Goal: Check status: Check status

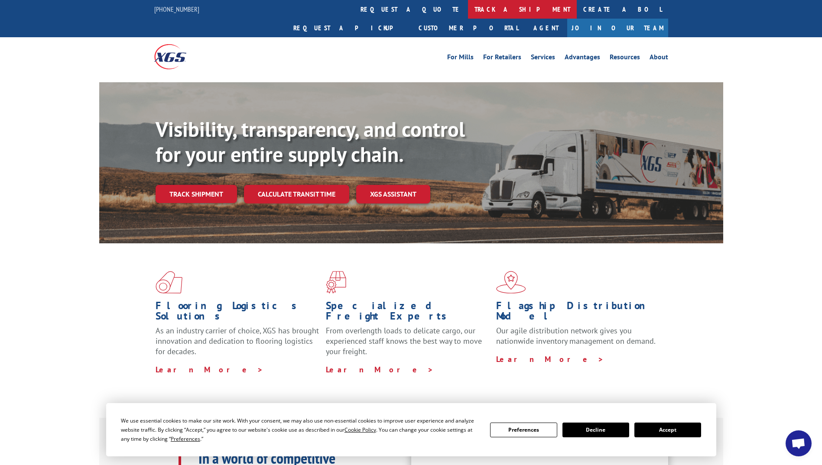
click at [468, 9] on link "track a shipment" at bounding box center [522, 9] width 109 height 19
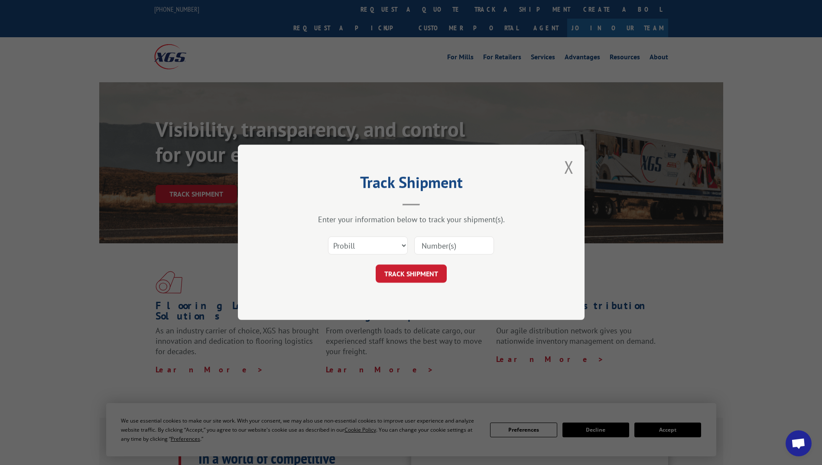
paste input "10142025"
type input "10142025"
click at [445, 251] on input "10142025" at bounding box center [454, 246] width 80 height 18
click at [435, 244] on input "10142025" at bounding box center [454, 246] width 80 height 18
click at [471, 244] on input "10142025" at bounding box center [454, 246] width 80 height 18
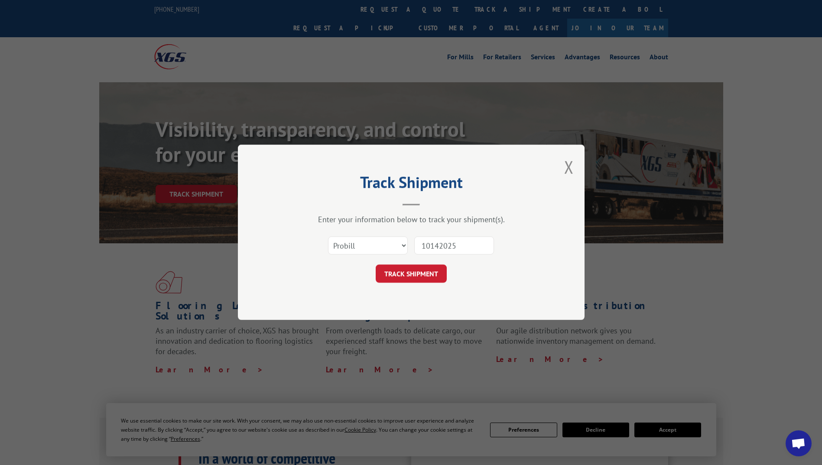
click at [471, 244] on input "10142025" at bounding box center [454, 246] width 80 height 18
click at [515, 237] on div "Select category... Probill BOL PO 10142025" at bounding box center [411, 246] width 260 height 29
click at [421, 272] on button "TRACK SHIPMENT" at bounding box center [411, 274] width 71 height 18
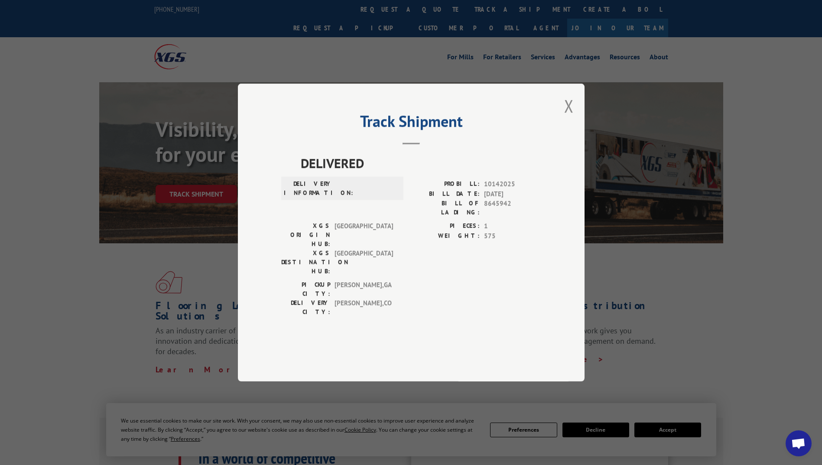
click at [566, 117] on button "Close modal" at bounding box center [569, 105] width 10 height 23
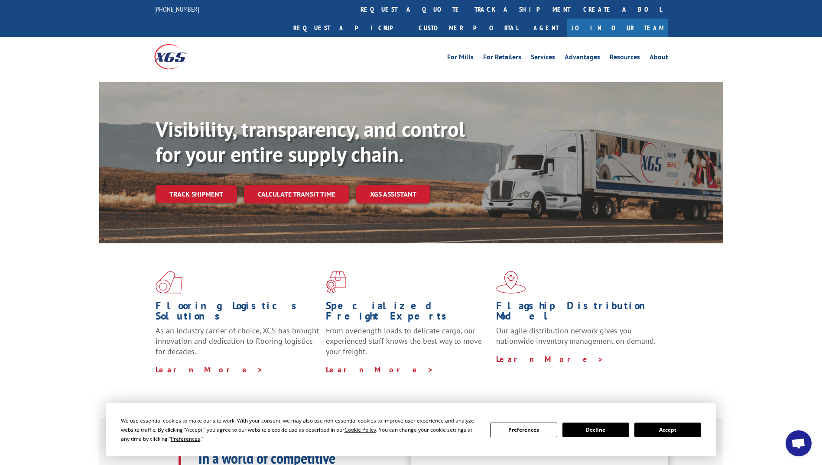
click at [208, 185] on link "Track shipment" at bounding box center [196, 194] width 81 height 18
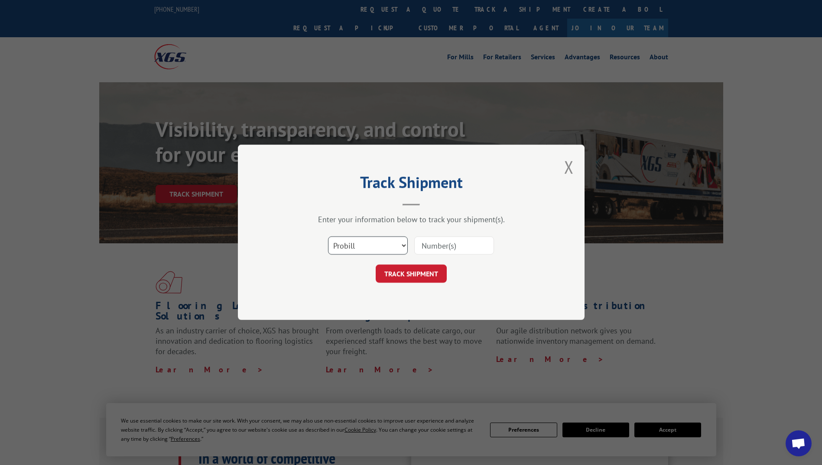
click at [342, 243] on select "Select category... Probill BOL PO" at bounding box center [368, 246] width 80 height 18
select select "bol"
click at [328, 237] on select "Select category... Probill BOL PO" at bounding box center [368, 246] width 80 height 18
click at [426, 250] on input at bounding box center [454, 246] width 80 height 18
type input "5557103"
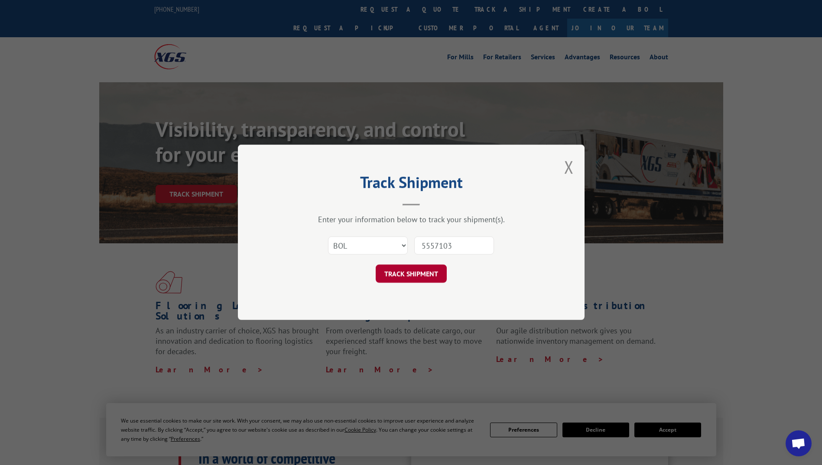
click at [431, 272] on button "TRACK SHIPMENT" at bounding box center [411, 274] width 71 height 18
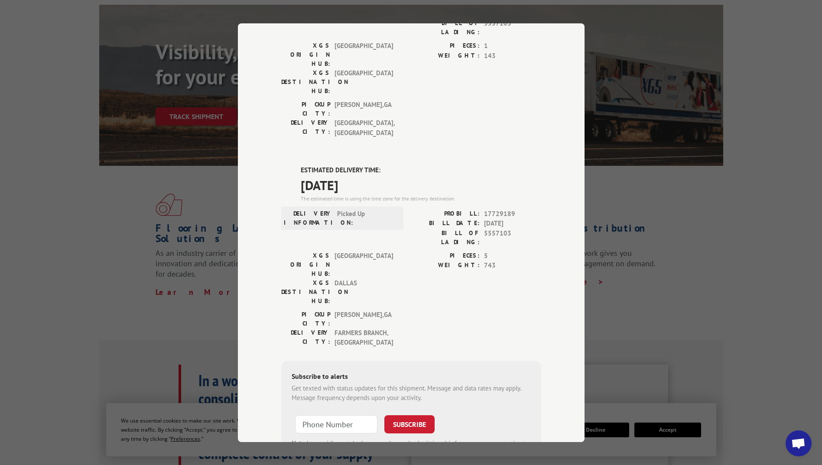
scroll to position [87, 0]
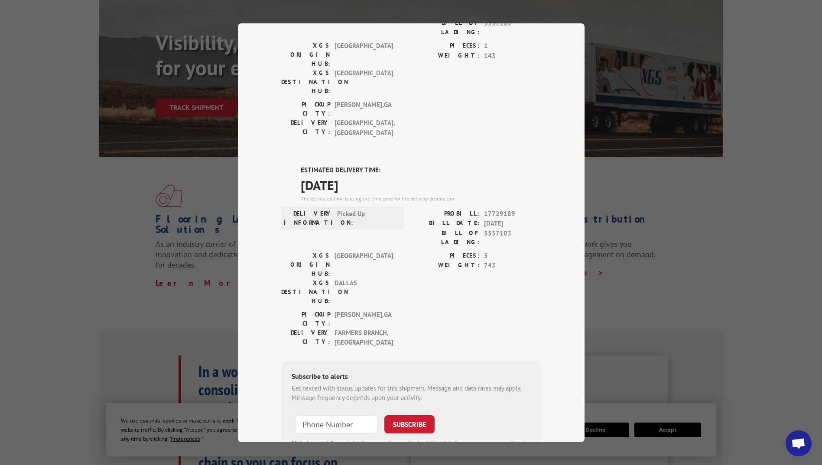
click at [547, 35] on div "Track Shipment DELIVERED DELIVERY INFORMATION: PROBILL: 6788728 BILL DATE: [DAT…" at bounding box center [411, 232] width 347 height 419
